Goal: Communication & Community: Ask a question

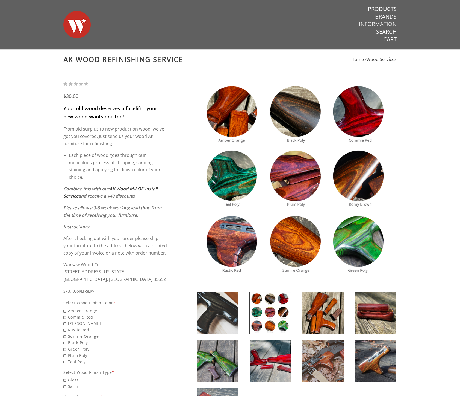
click at [384, 25] on link "Information" at bounding box center [378, 24] width 38 height 7
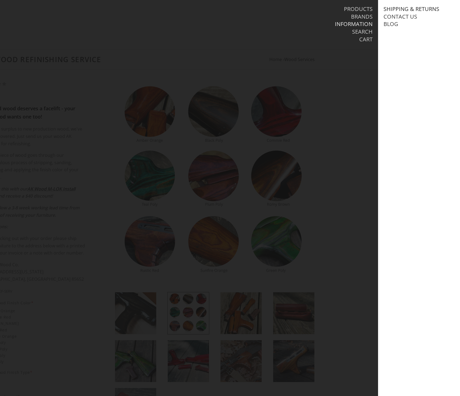
click at [396, 8] on link "Shipping & Returns" at bounding box center [412, 8] width 56 height 7
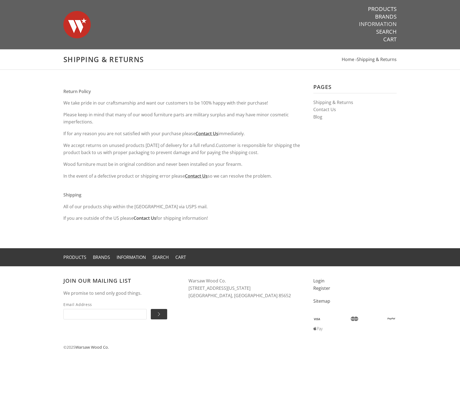
click at [390, 23] on link "Information" at bounding box center [378, 24] width 38 height 7
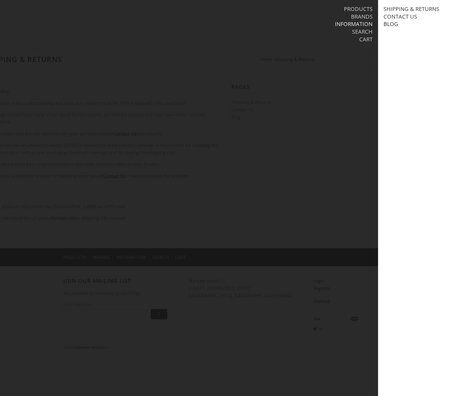
click at [391, 26] on link "Blog" at bounding box center [391, 24] width 15 height 7
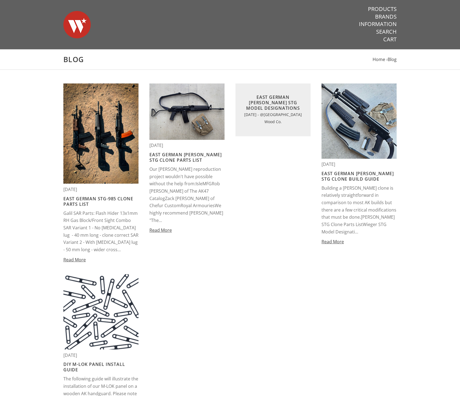
click at [235, 238] on div "Jan 3rd 2025 East German STG-985 Clone Parts List Galil SAR Parts: Flash Hider …" at bounding box center [230, 261] width 344 height 356
click at [389, 24] on link "Information" at bounding box center [378, 24] width 38 height 7
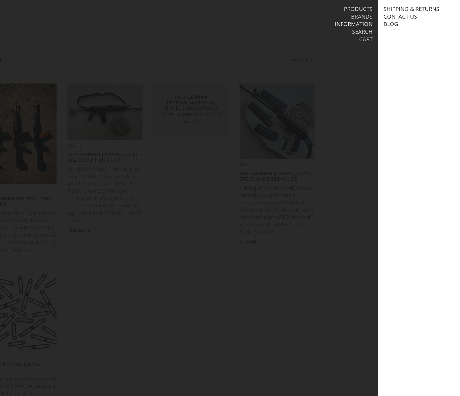
click at [411, 14] on link "Contact Us" at bounding box center [401, 16] width 34 height 7
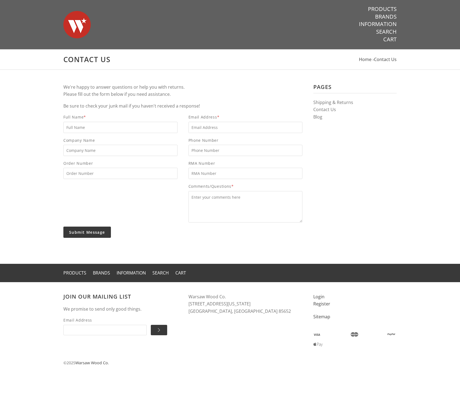
click at [97, 126] on input "Full Name *" at bounding box center [120, 127] width 114 height 11
type input "Christopher Strong"
click at [233, 127] on input "Email Address *" at bounding box center [246, 127] width 114 height 11
type input "strong@castrovalva.com"
click at [228, 153] on input "Phone Number" at bounding box center [246, 150] width 114 height 11
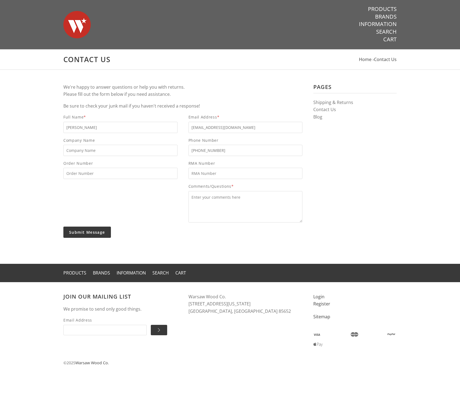
type input "801-550-7006"
click at [241, 201] on textarea "Comments/Questions *" at bounding box center [246, 206] width 114 height 31
click at [279, 217] on textarea "Greetings. I am really interested in getting the handgrip set for my Rom" at bounding box center [246, 206] width 114 height 31
type textarea "Greetings. I am really interested in getting the handgrip set for my Romanian P…"
click at [72, 234] on input "Submit Message" at bounding box center [87, 231] width 48 height 11
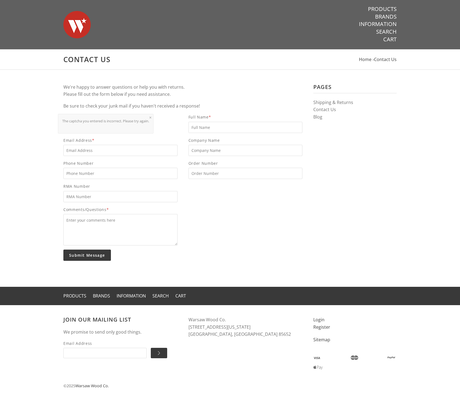
click at [110, 148] on input "Email Address *" at bounding box center [120, 150] width 114 height 11
